Goal: Information Seeking & Learning: Check status

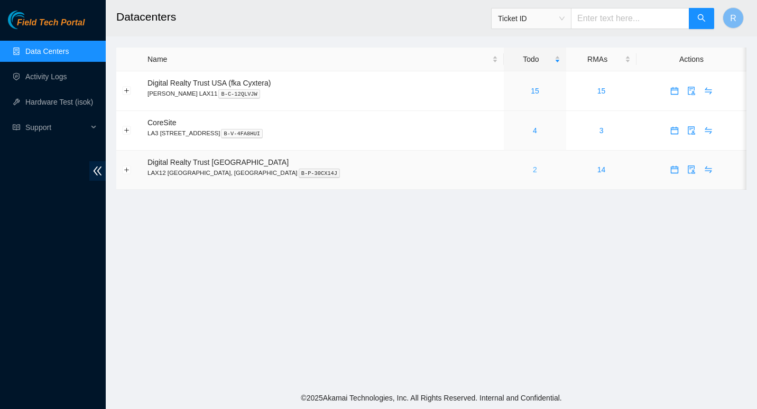
click at [533, 169] on link "2" at bounding box center [535, 169] width 4 height 8
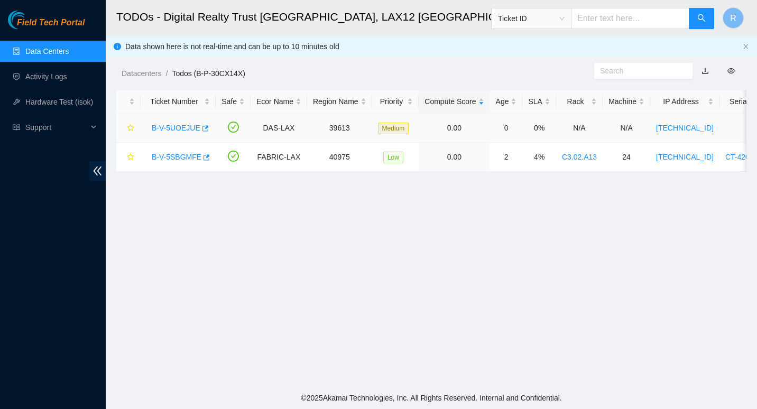
click at [181, 127] on link "B-V-5UOEJUE" at bounding box center [176, 128] width 49 height 8
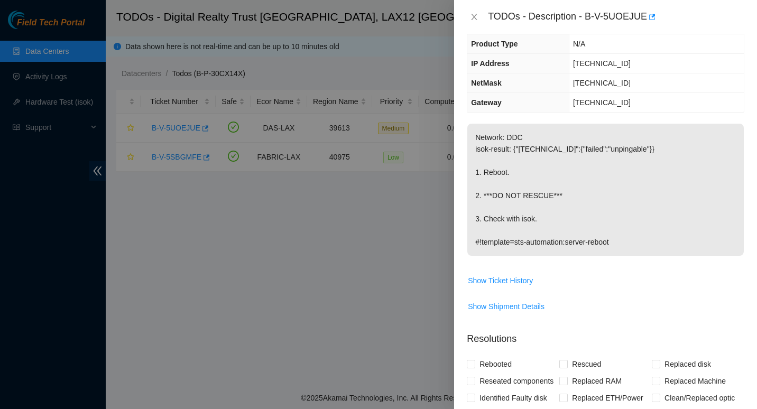
scroll to position [72, 0]
click at [477, 280] on span "Show Ticket History" at bounding box center [500, 280] width 65 height 12
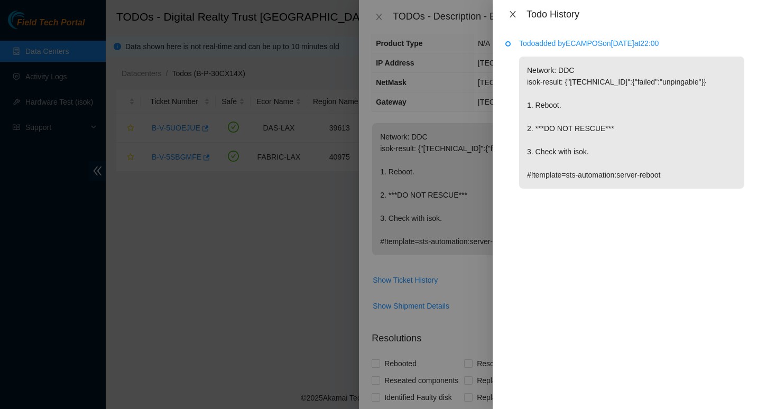
click at [512, 13] on icon "close" at bounding box center [512, 14] width 8 height 8
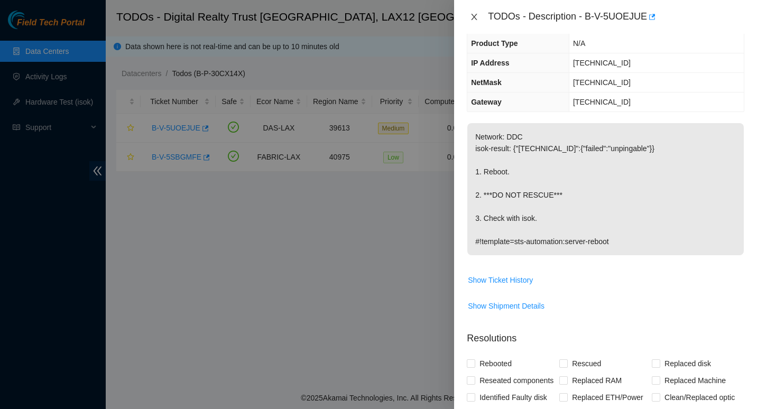
click at [474, 14] on icon "close" at bounding box center [474, 17] width 8 height 8
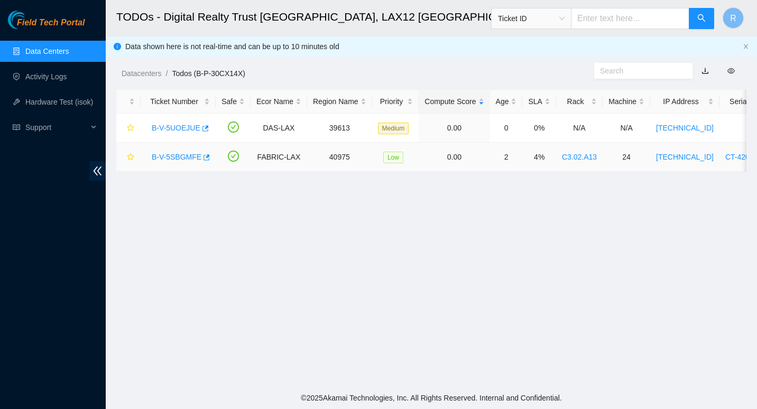
scroll to position [107, 0]
click at [178, 156] on link "B-V-5SBGMFE" at bounding box center [177, 157] width 50 height 8
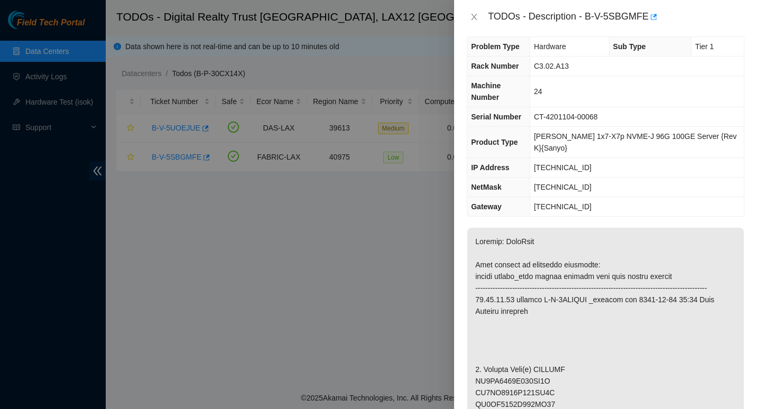
scroll to position [0, 0]
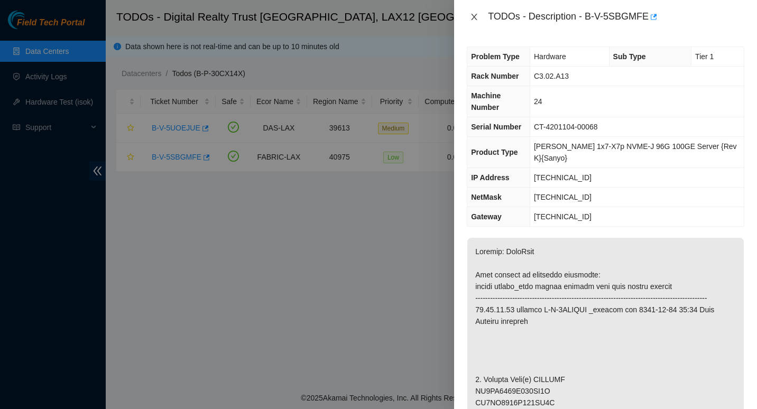
click at [474, 13] on icon "close" at bounding box center [474, 17] width 8 height 8
